Goal: Information Seeking & Learning: Compare options

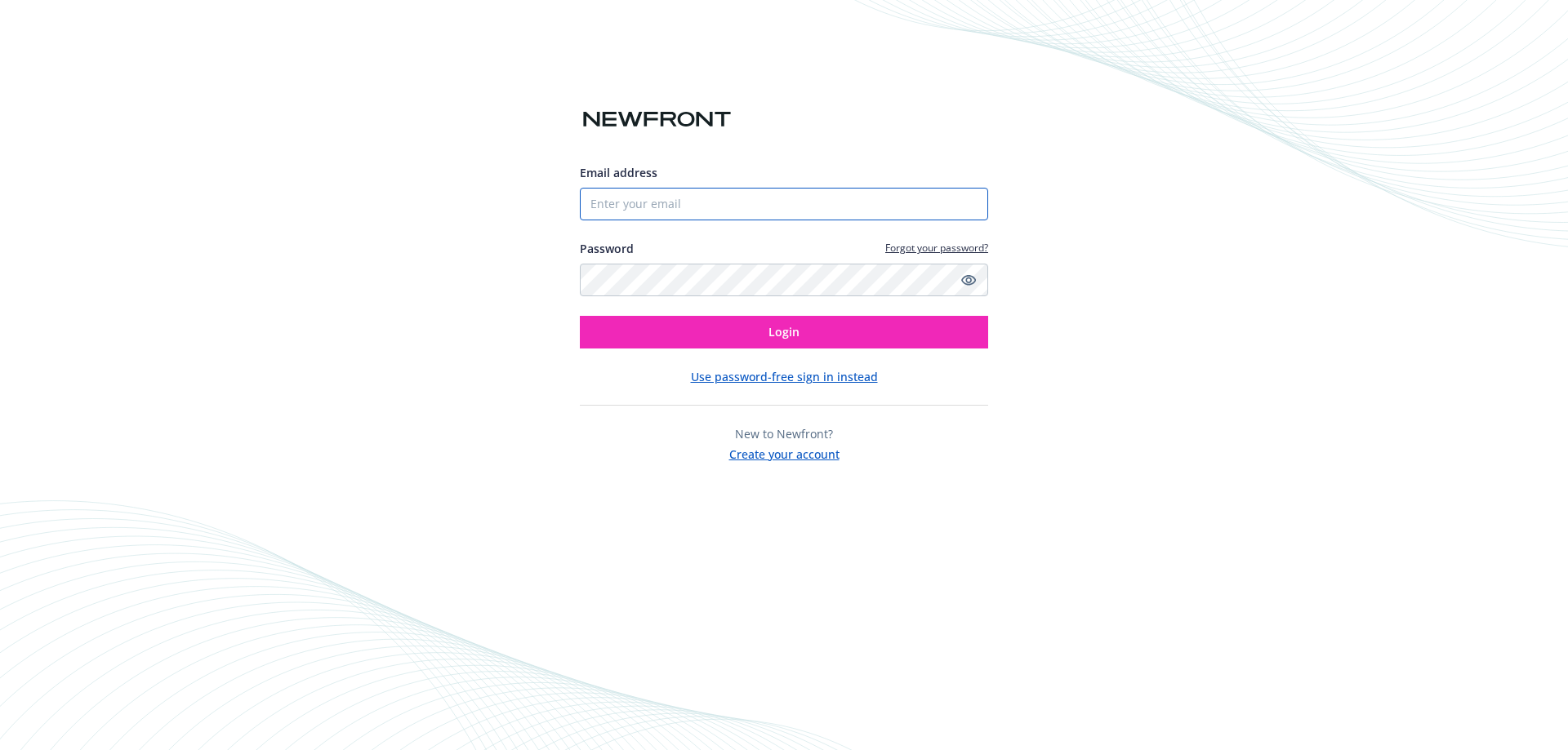
click at [710, 212] on input "Email address" at bounding box center [784, 204] width 408 height 33
type input "[EMAIL_ADDRESS][DOMAIN_NAME]"
click at [580, 316] on button "Login" at bounding box center [784, 332] width 408 height 33
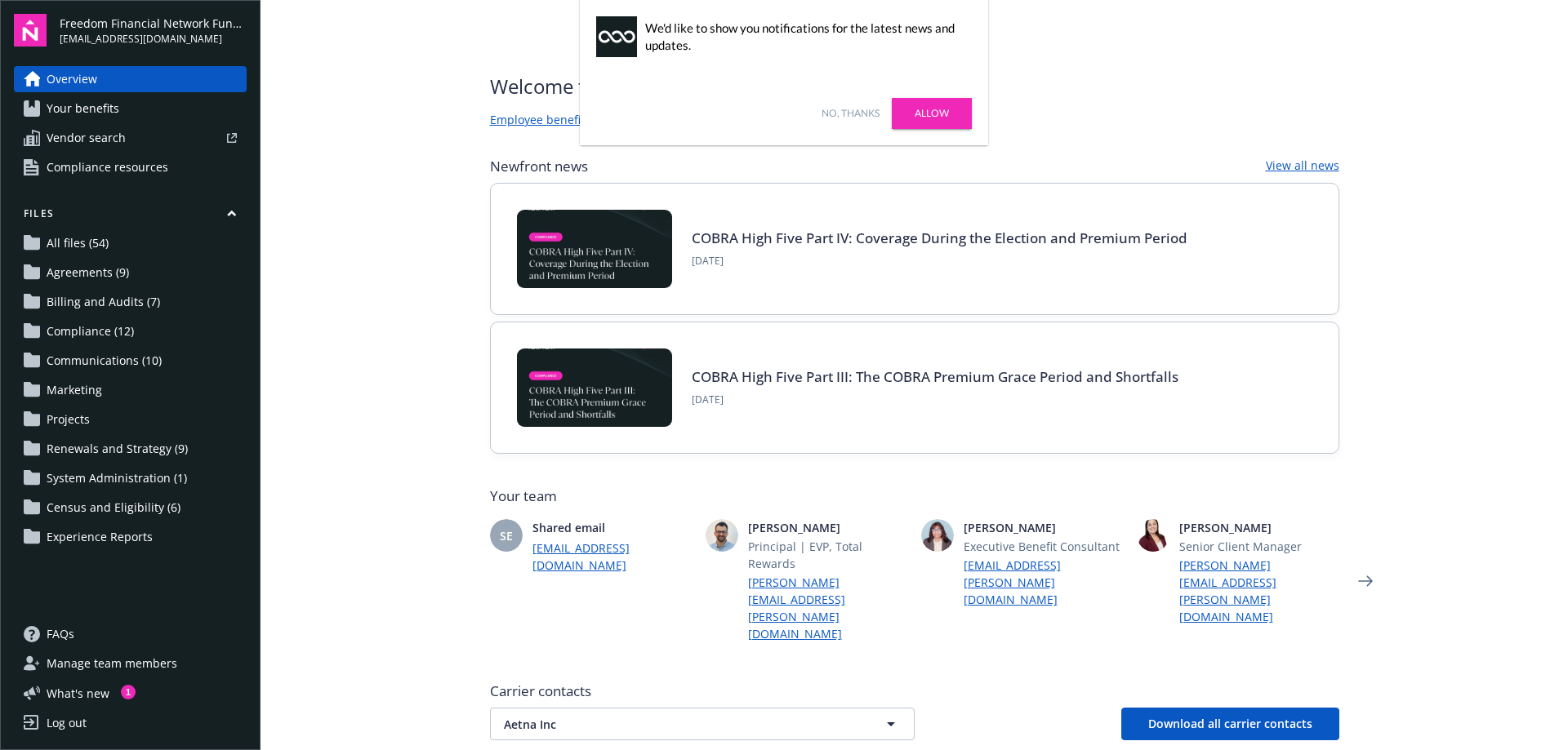
click at [843, 111] on link "No, thanks" at bounding box center [851, 113] width 58 height 15
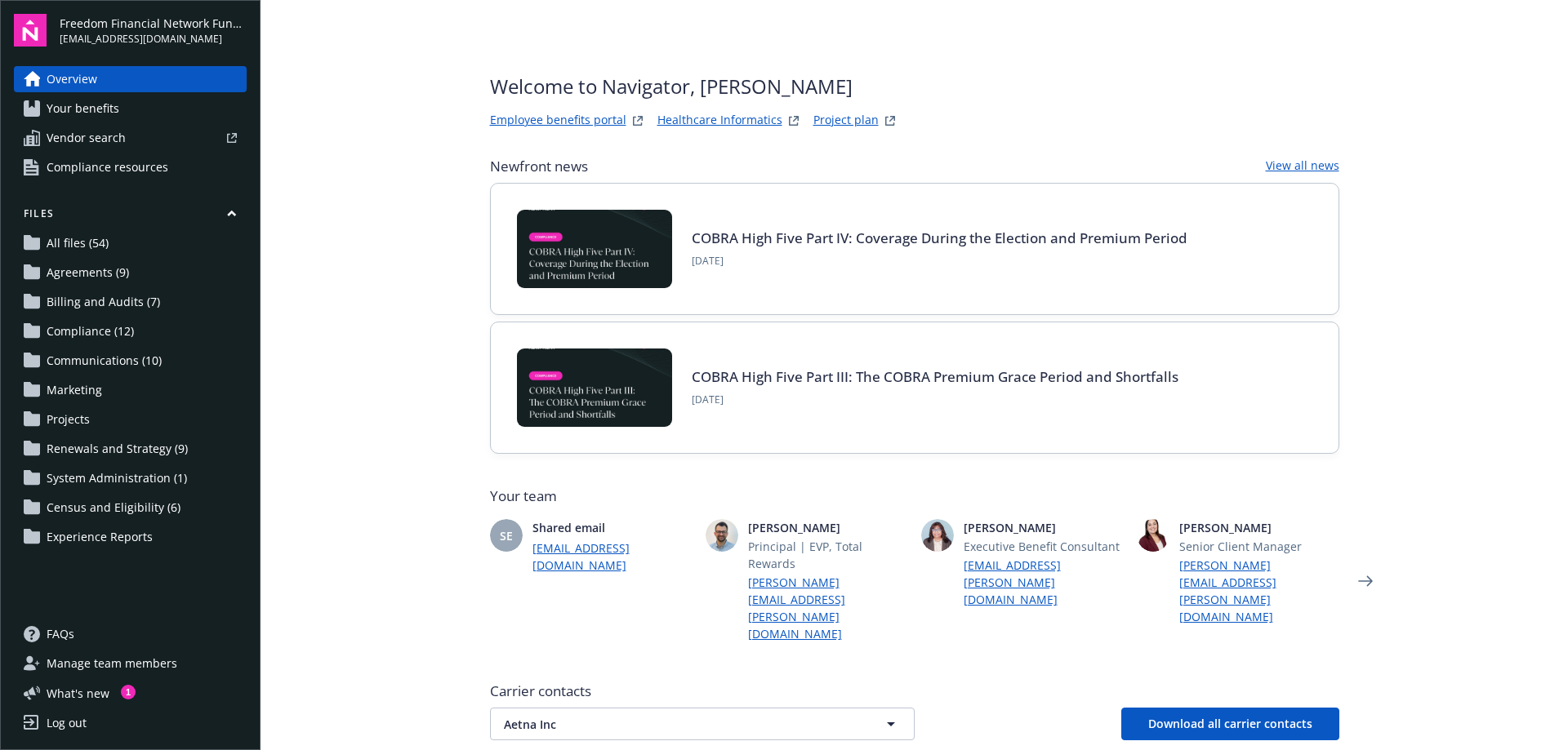
click at [339, 213] on main "Welcome to Navigator , [PERSON_NAME] benefits portal Healthcare Informatics Pro…" at bounding box center [914, 375] width 1307 height 750
click at [70, 414] on span "Projects" at bounding box center [68, 420] width 43 height 27
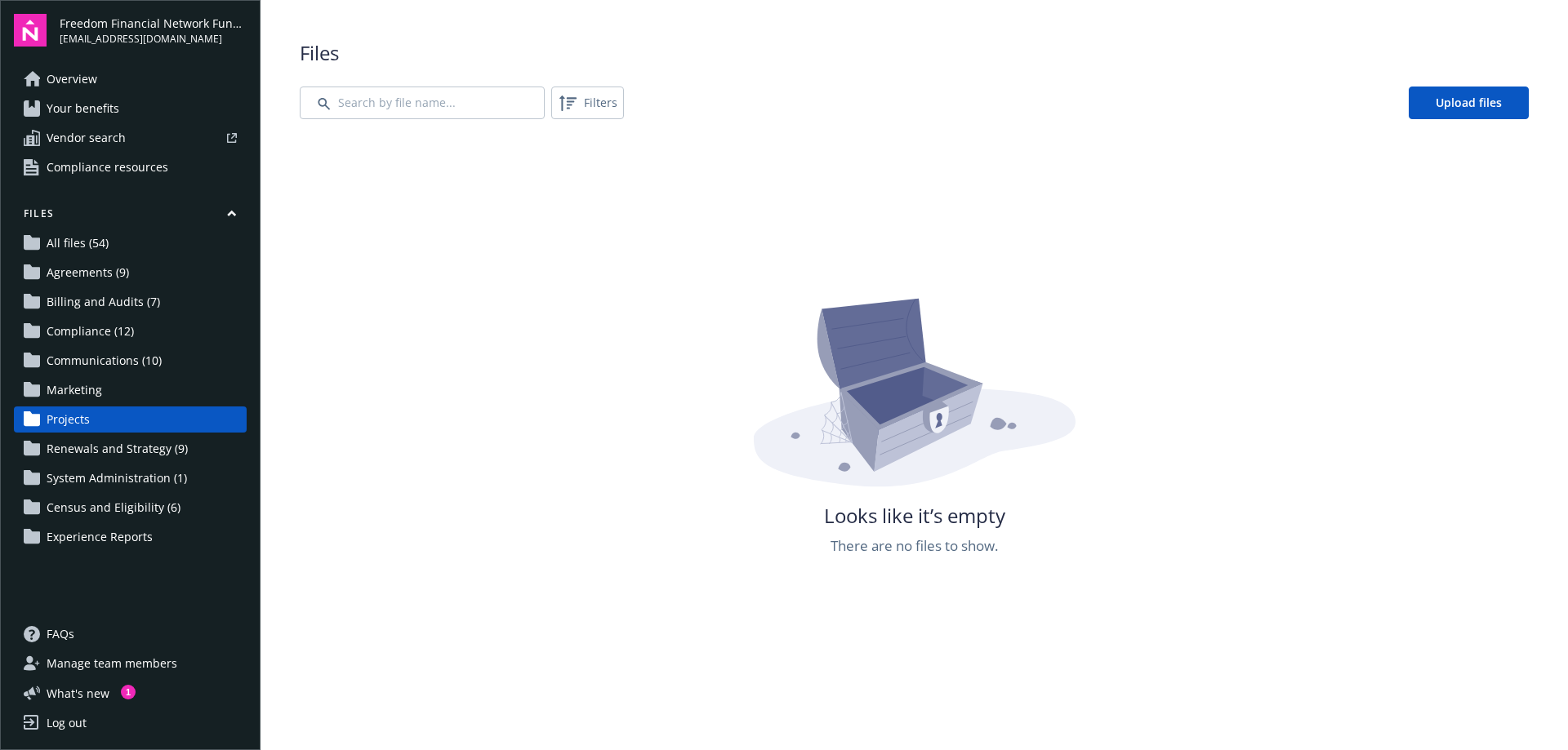
click at [75, 231] on span "All files (54)" at bounding box center [78, 244] width 62 height 27
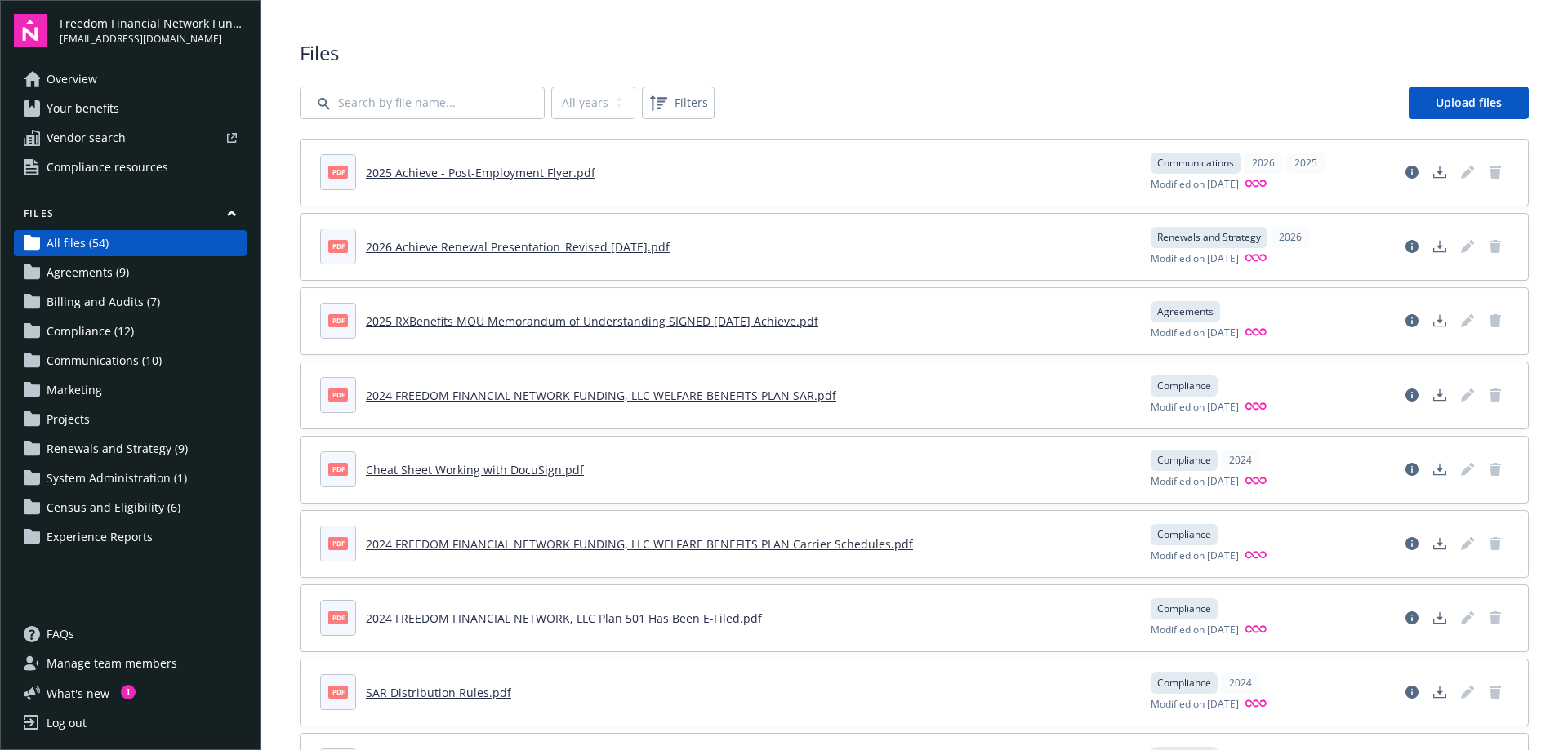
click at [132, 360] on span "Communications (10)" at bounding box center [104, 361] width 115 height 27
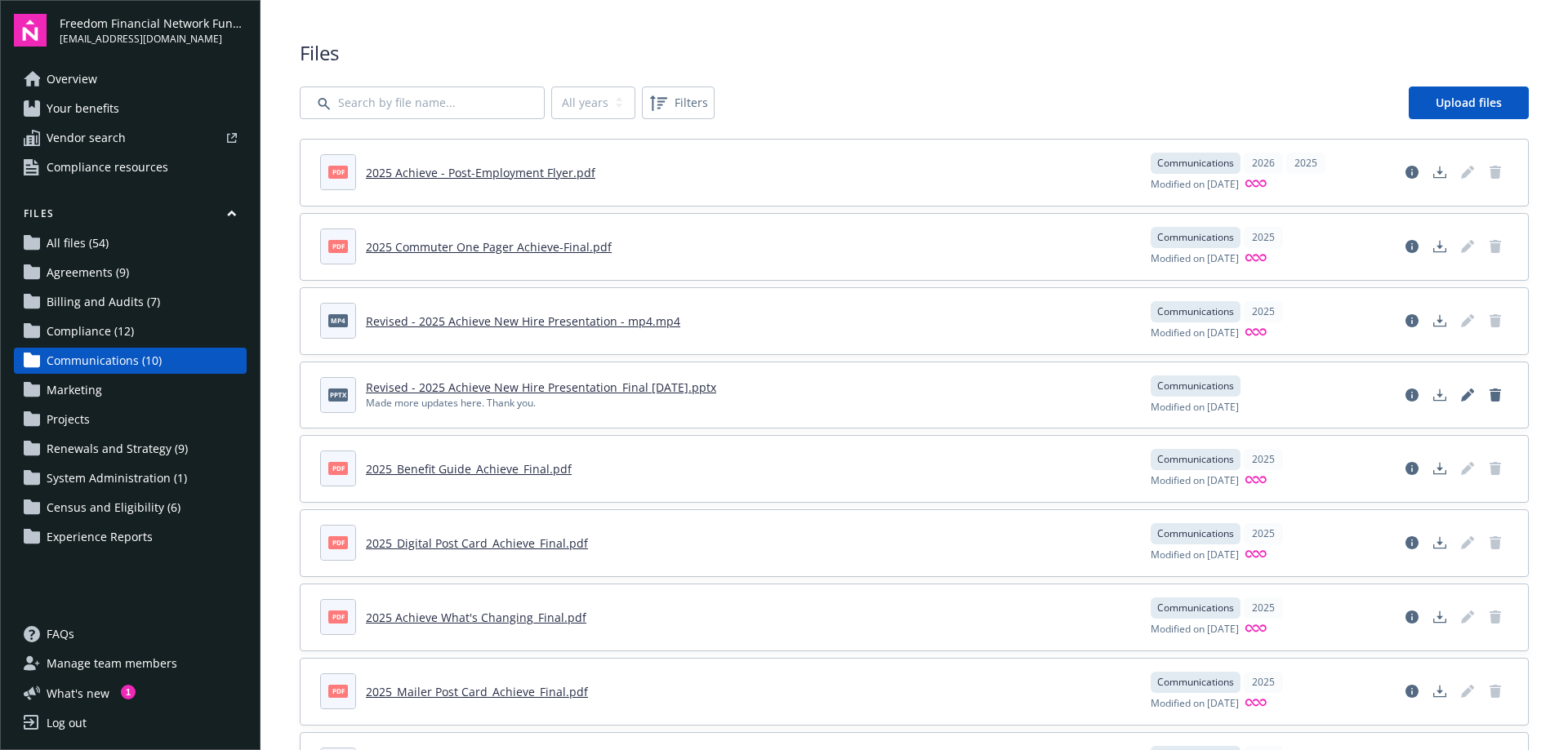
click at [91, 418] on link "Projects" at bounding box center [130, 420] width 232 height 27
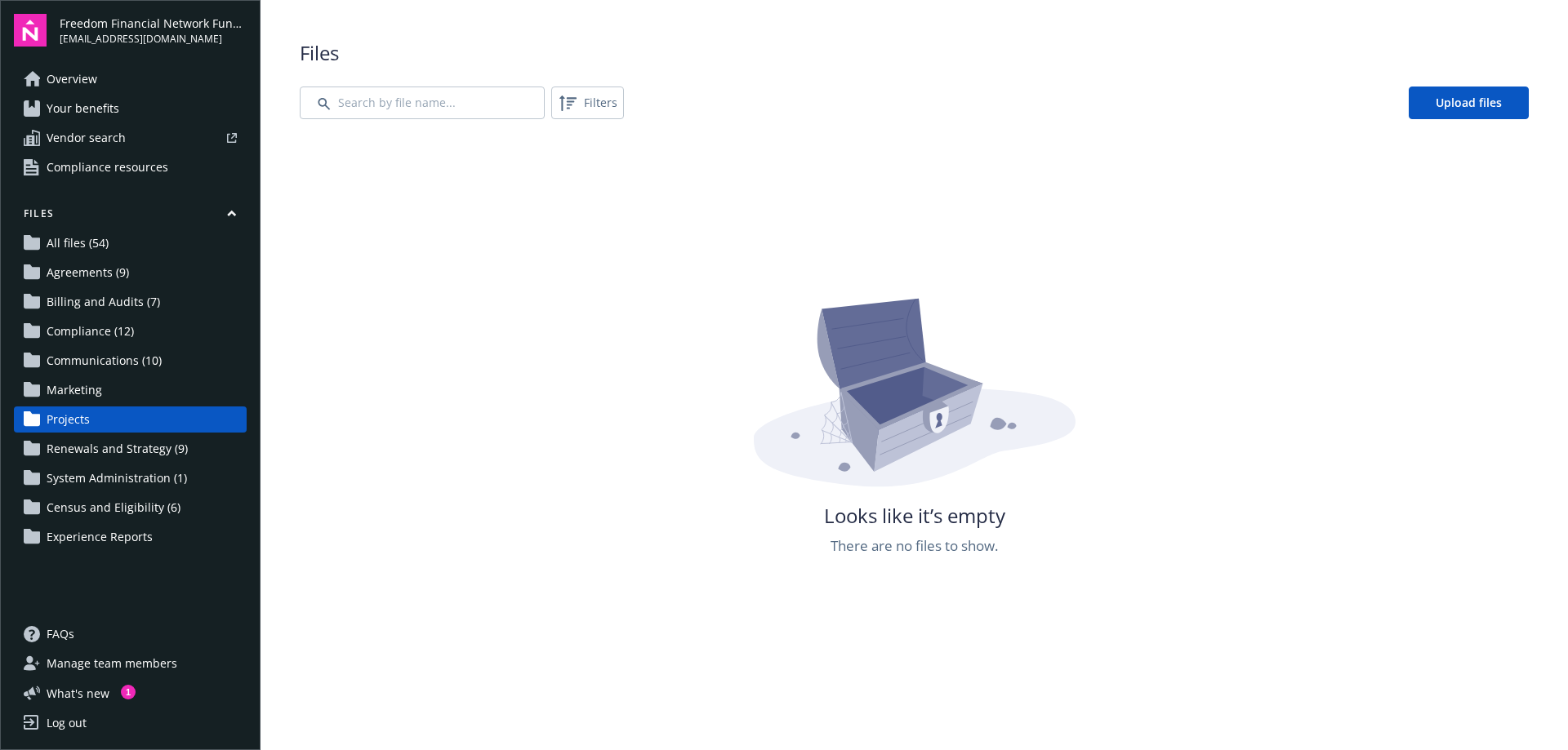
click at [90, 472] on span "System Administration (1)" at bounding box center [117, 479] width 141 height 27
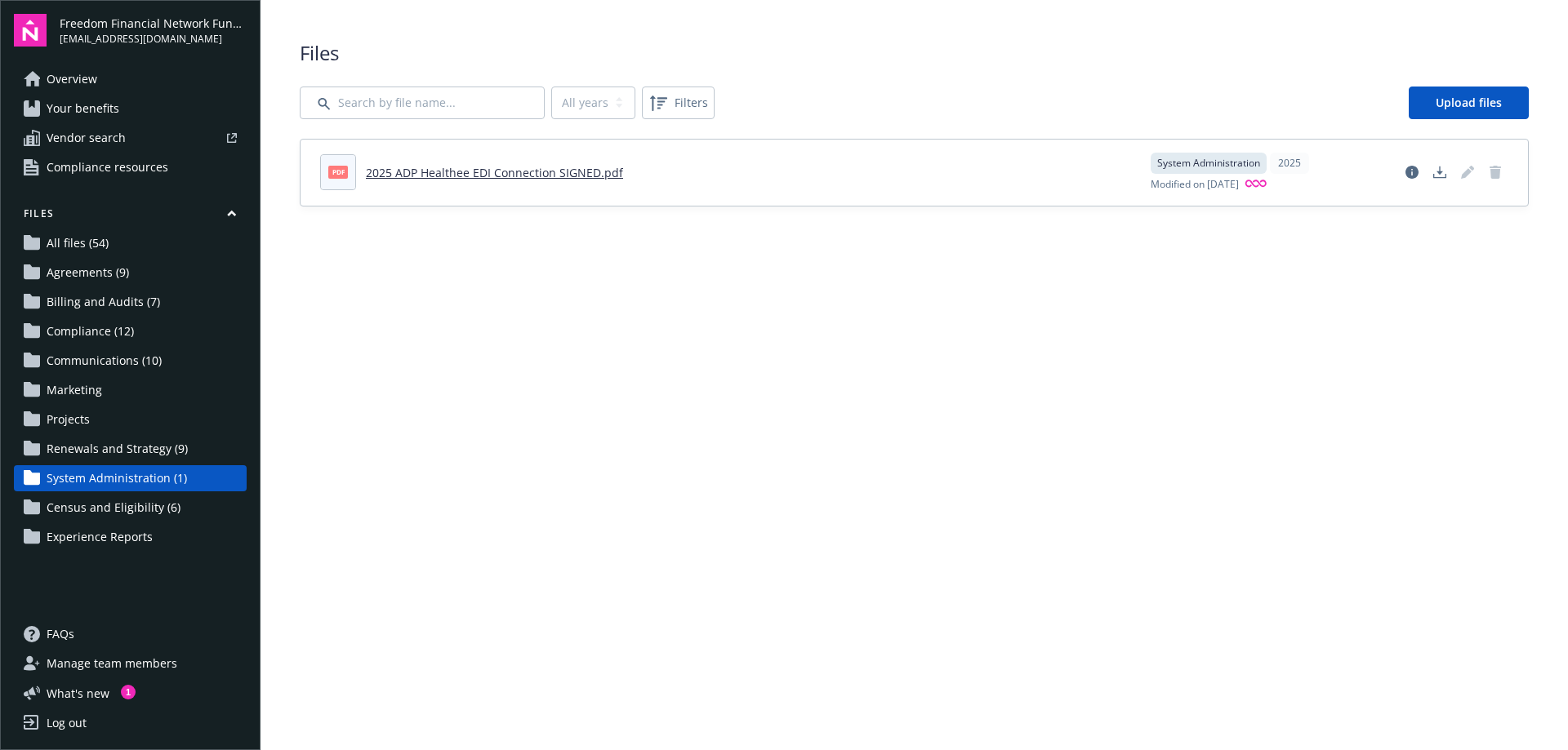
click at [978, 24] on div "Files All years 2025 Filters Upload files pdf 2025 ADP Healthee EDI Connection …" at bounding box center [914, 123] width 1307 height 246
click at [124, 130] on span "Vendor search" at bounding box center [87, 138] width 80 height 27
click at [209, 359] on link "Communications (10)" at bounding box center [130, 361] width 232 height 27
